Goal: Book appointment/travel/reservation

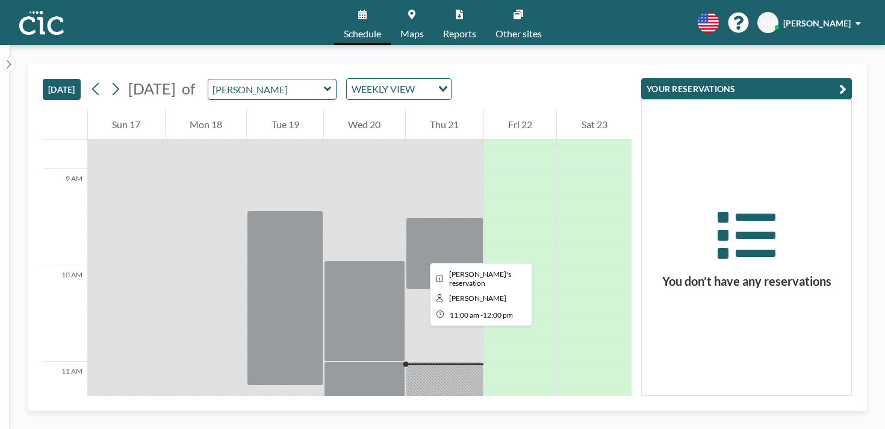
scroll to position [841, 0]
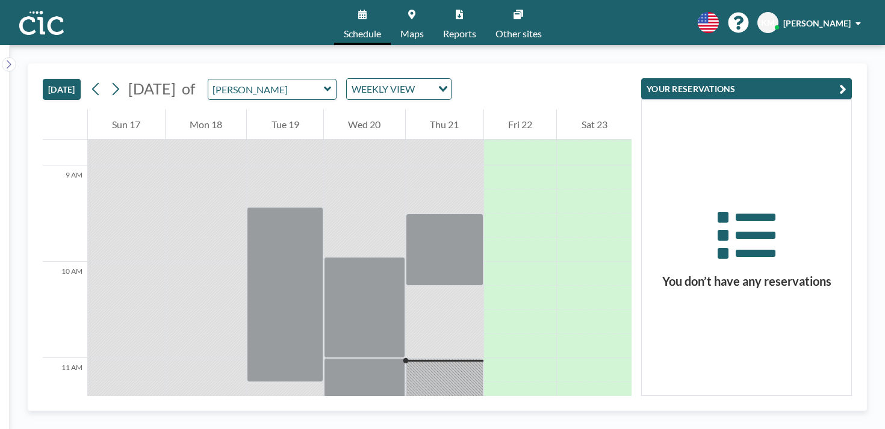
click at [431, 10] on link "Maps" at bounding box center [412, 22] width 43 height 45
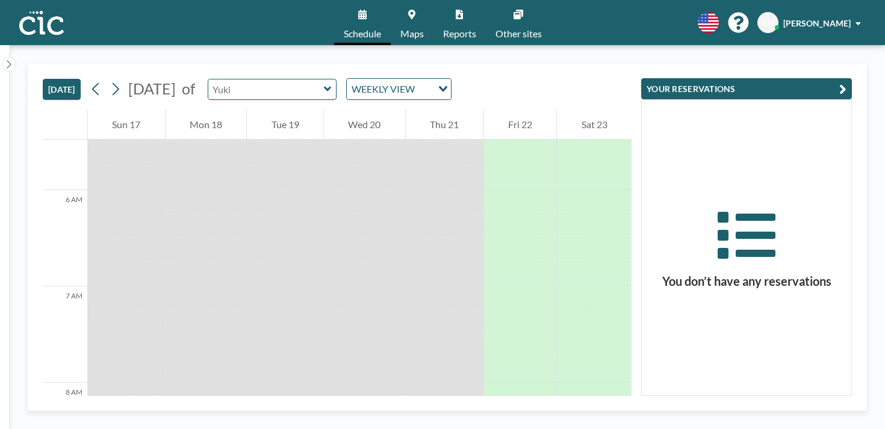
click at [226, 79] on input "text" at bounding box center [266, 89] width 116 height 20
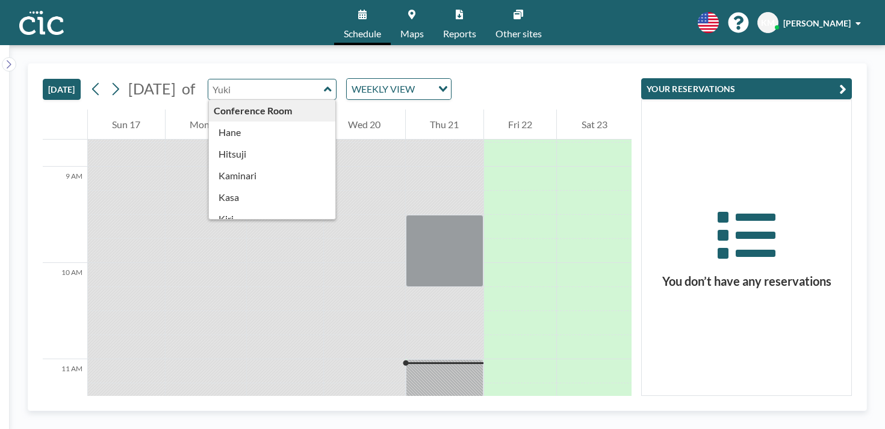
scroll to position [841, 0]
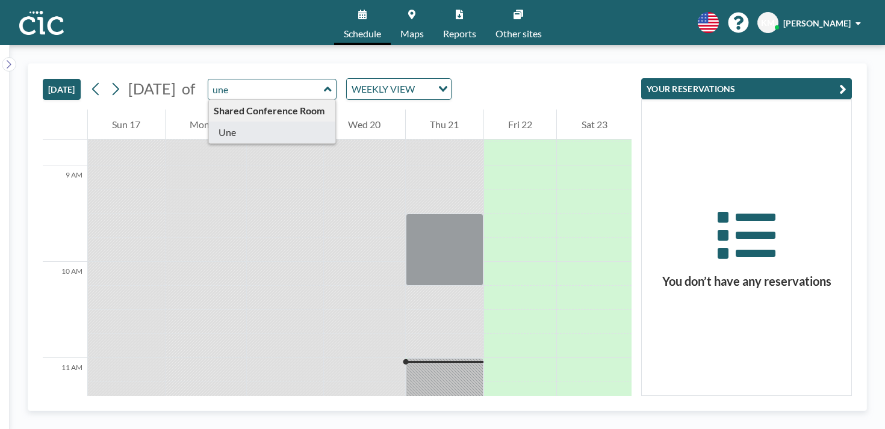
type input "Une"
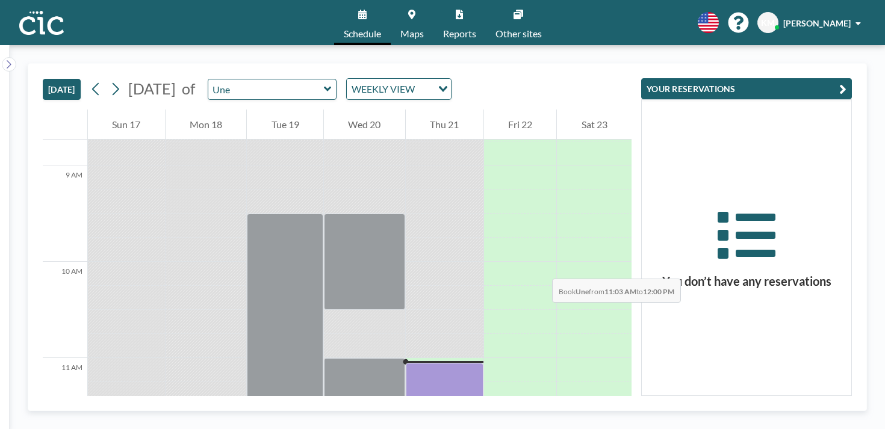
drag, startPoint x: 435, startPoint y: 145, endPoint x: 437, endPoint y: 213, distance: 68.1
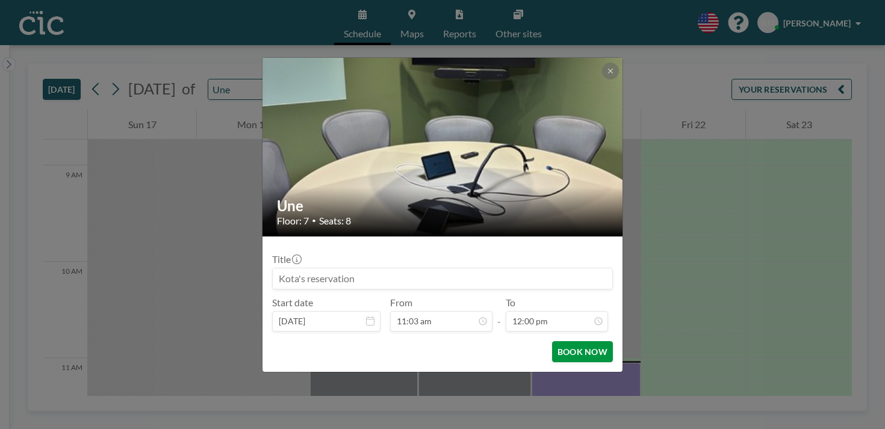
scroll to position [923, 0]
click at [552, 341] on button "BOOK NOW" at bounding box center [582, 351] width 61 height 21
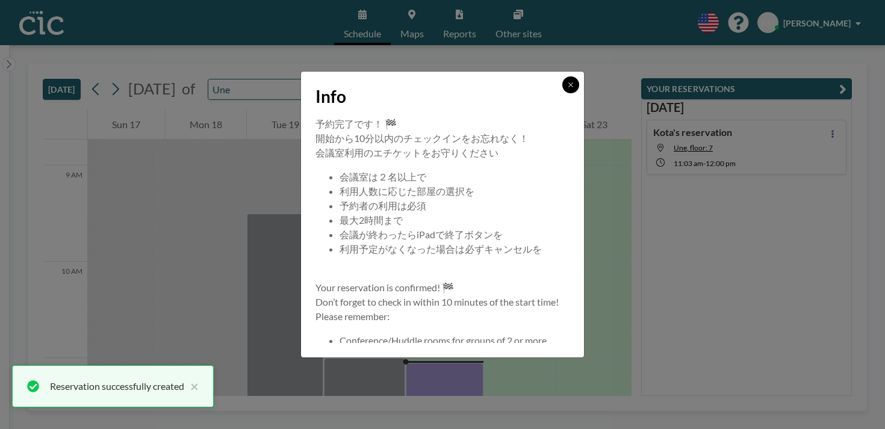
click at [567, 89] on icon at bounding box center [570, 84] width 7 height 7
